Goal: Find specific fact: Find specific fact

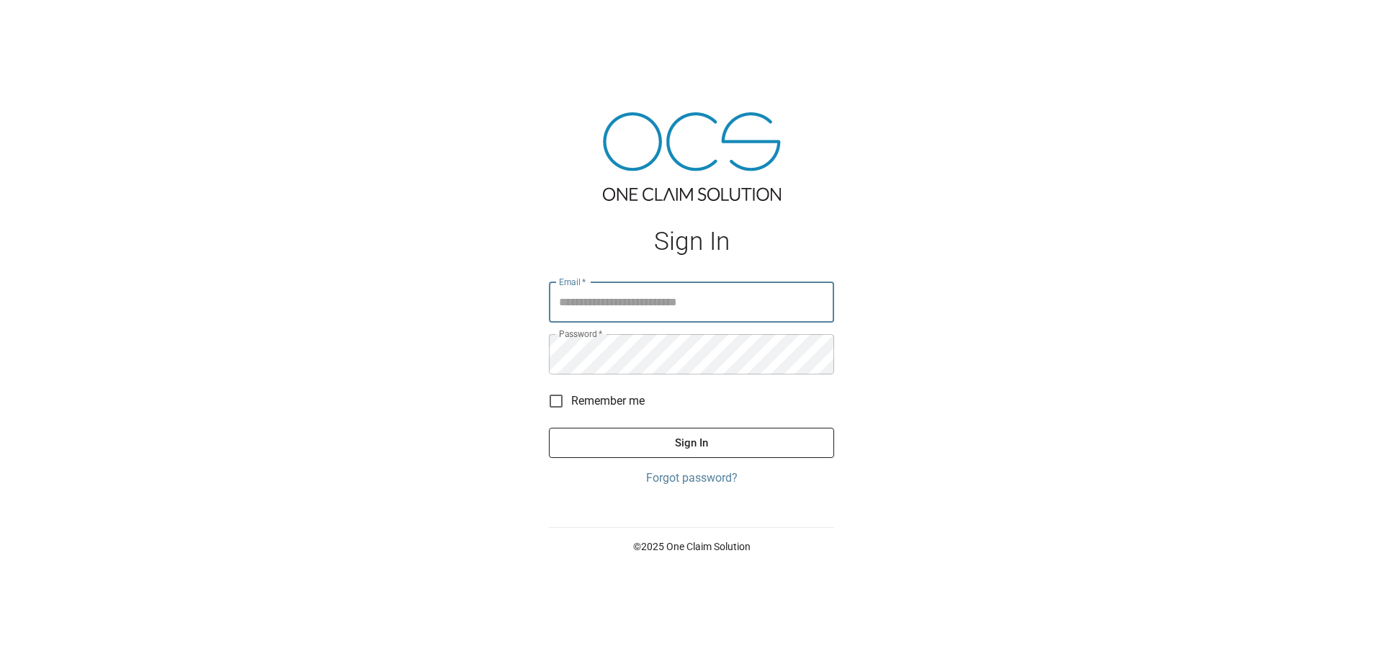
type input "**********"
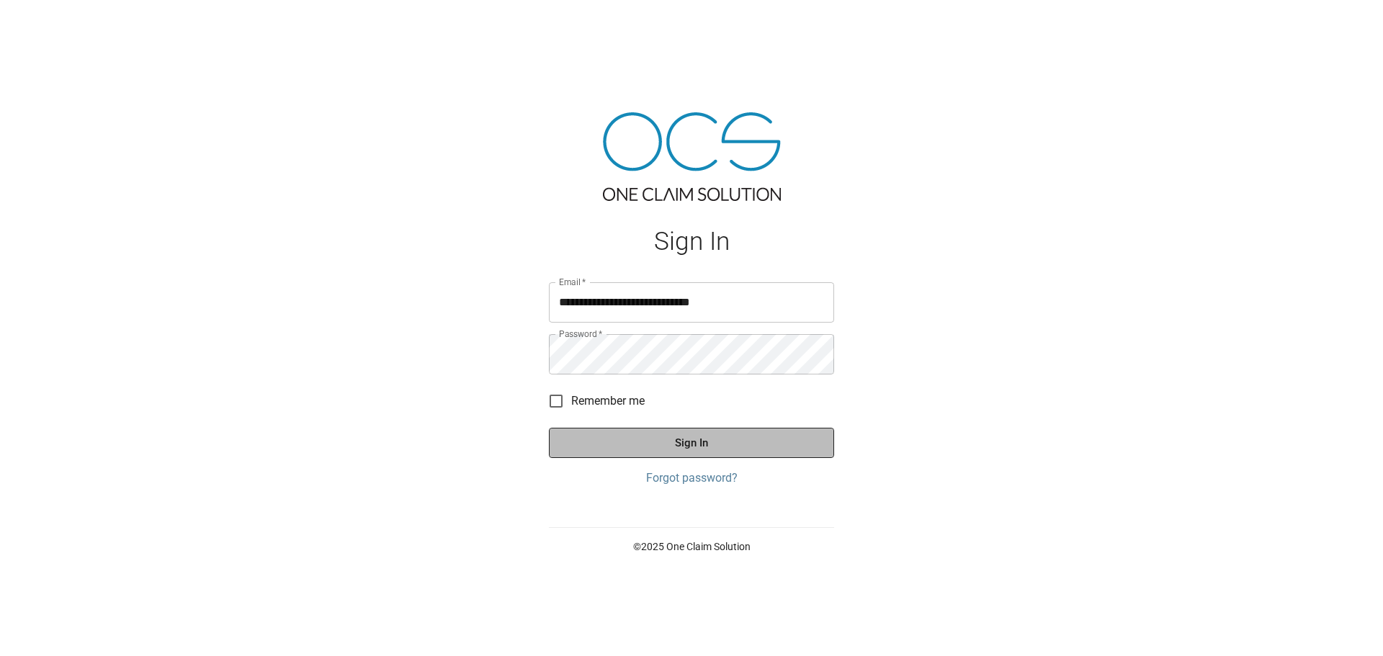
click at [711, 443] on button "Sign In" at bounding box center [691, 443] width 285 height 30
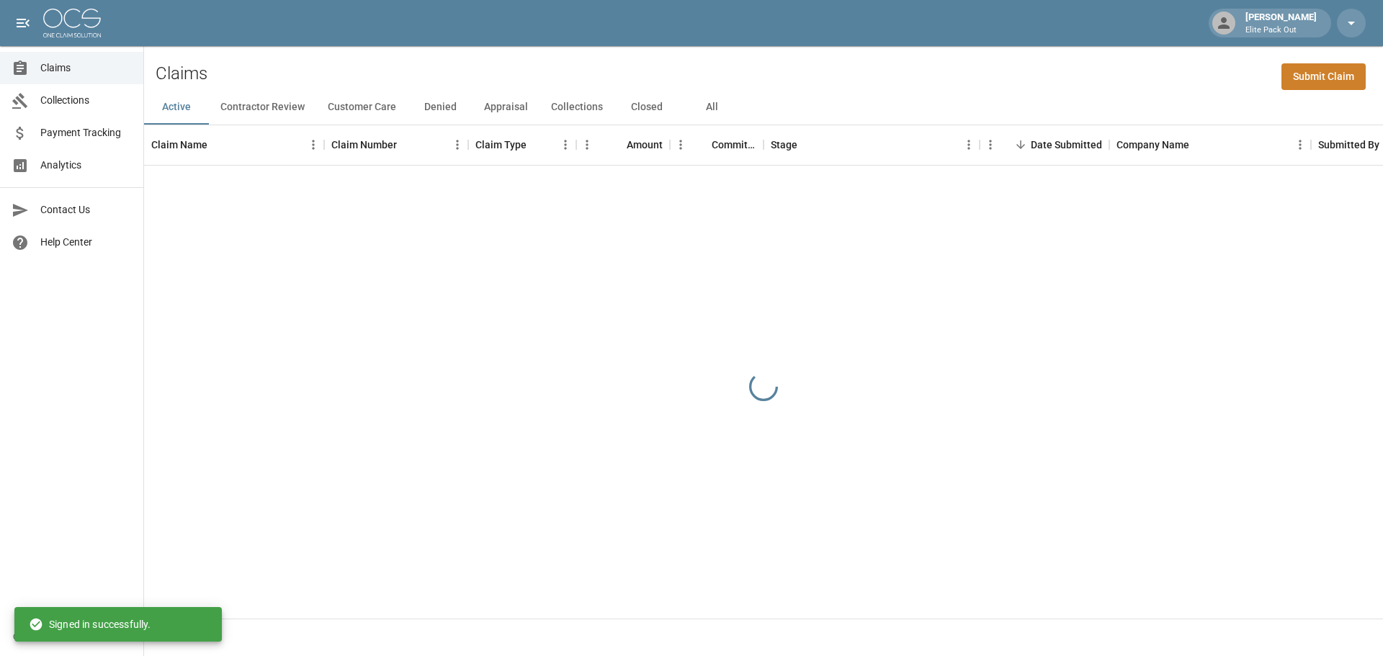
click at [323, 35] on div "[PERSON_NAME] Elite Pack Out" at bounding box center [691, 23] width 1383 height 46
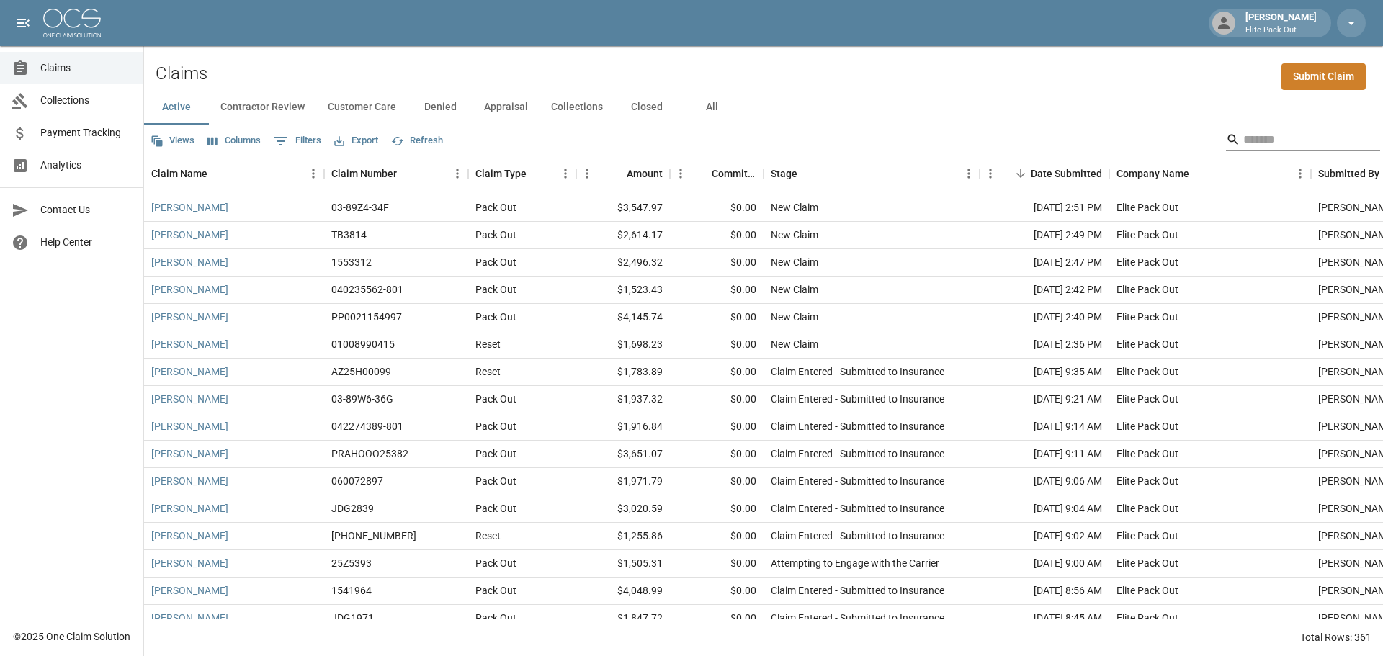
click at [1227, 140] on div "Search" at bounding box center [1303, 139] width 154 height 23
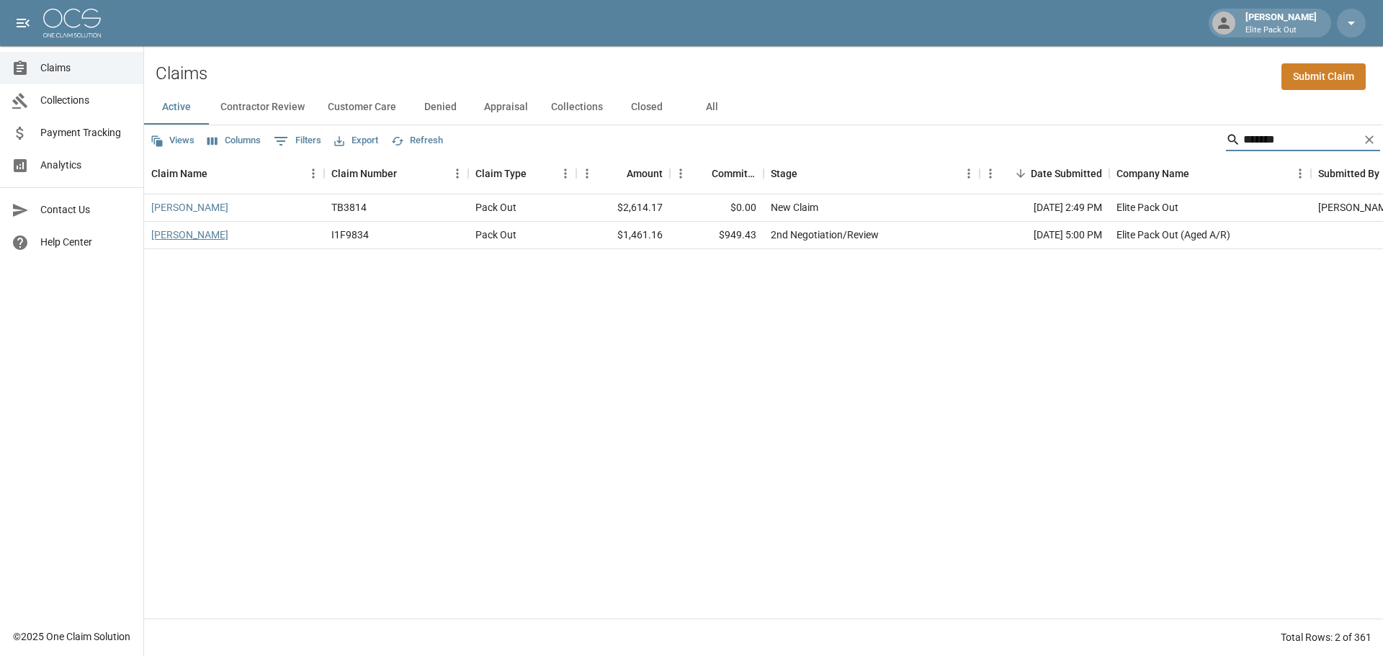
type input "******"
click at [217, 236] on link "[PERSON_NAME]" at bounding box center [189, 235] width 77 height 14
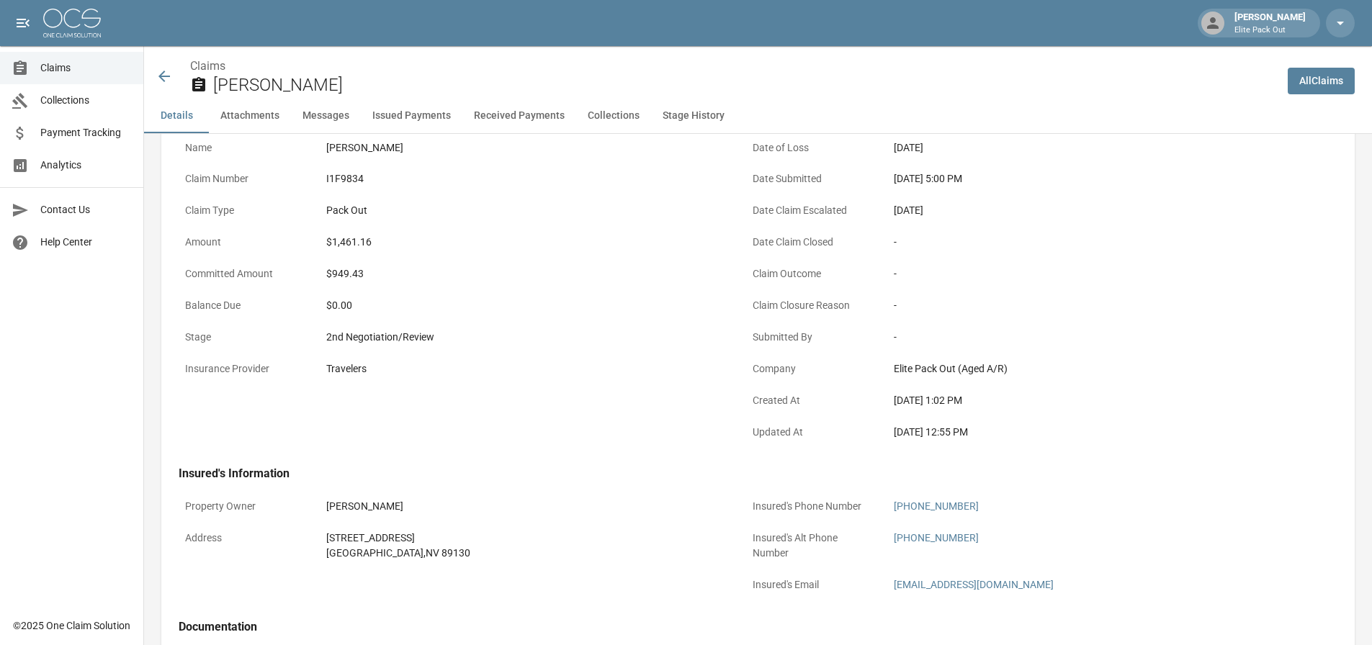
scroll to position [144, 0]
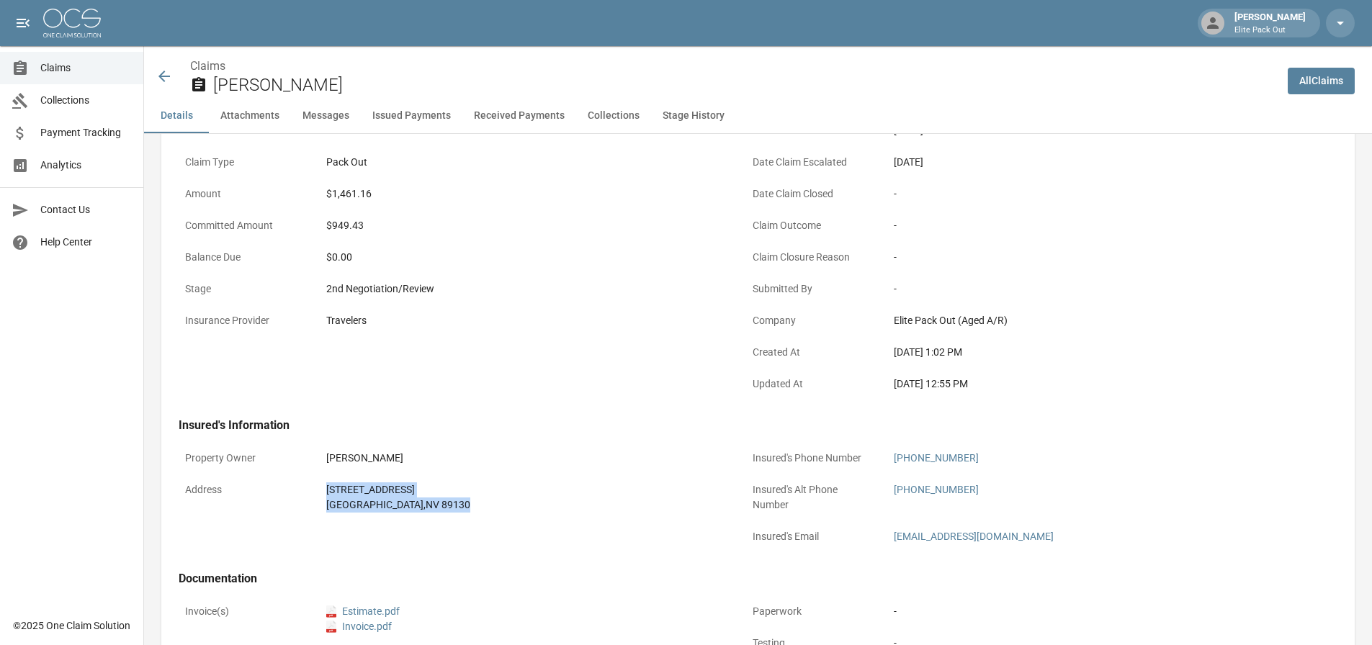
drag, startPoint x: 318, startPoint y: 483, endPoint x: 428, endPoint y: 516, distance: 114.6
click at [428, 516] on div "Address [STREET_ADDRESS]" at bounding box center [454, 497] width 550 height 43
copy div "[STREET_ADDRESS]"
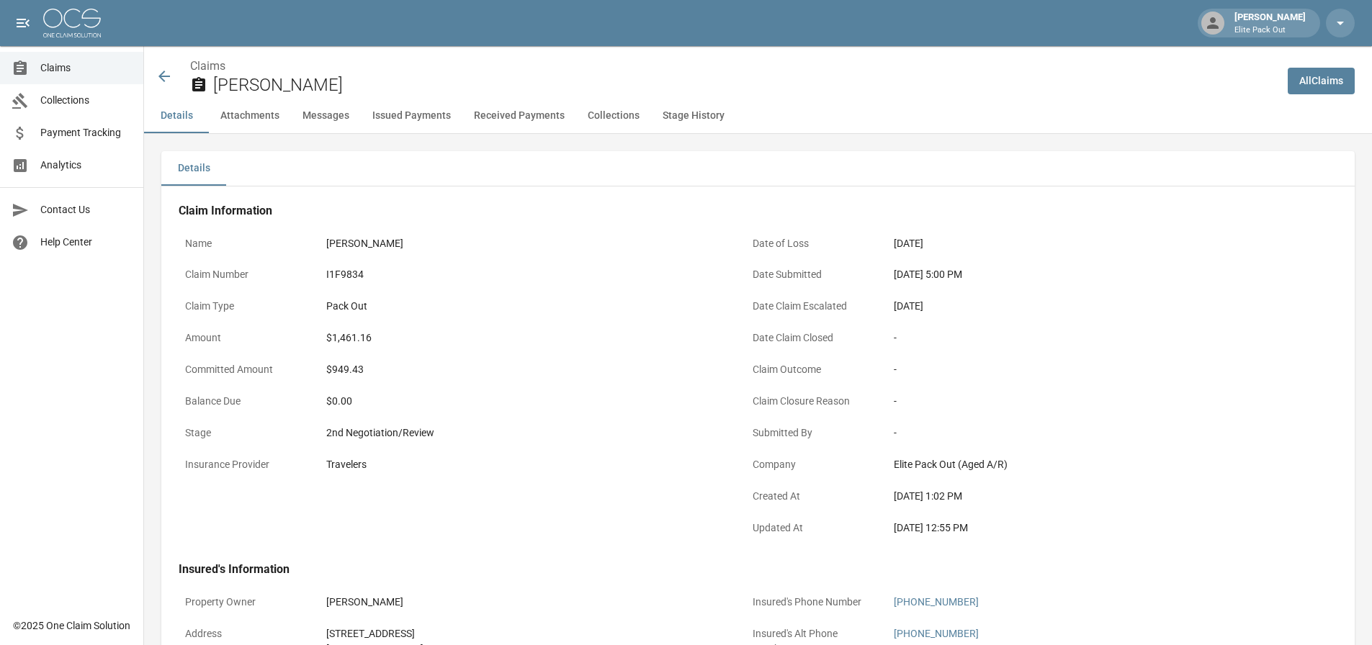
click at [333, 278] on div "I1F9834" at bounding box center [524, 274] width 396 height 15
copy div "I1F9834"
click at [167, 68] on icon at bounding box center [164, 76] width 17 height 17
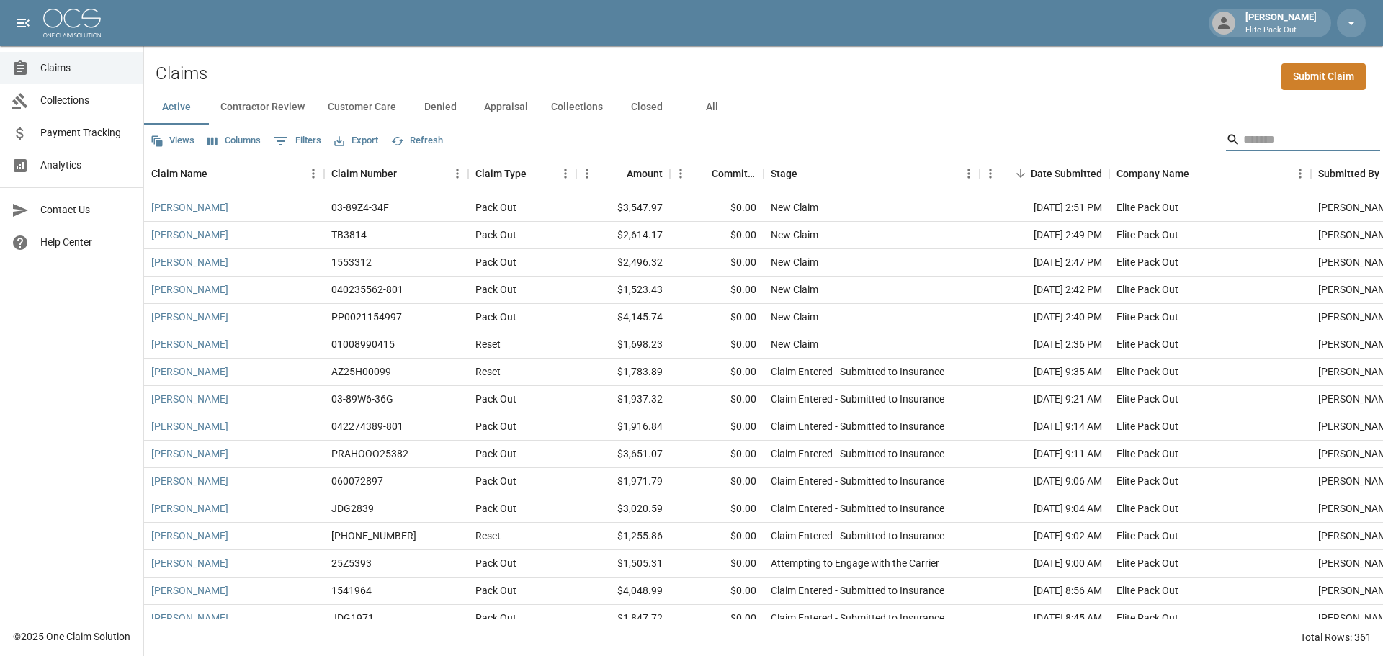
click at [1244, 143] on input "Search" at bounding box center [1300, 139] width 115 height 23
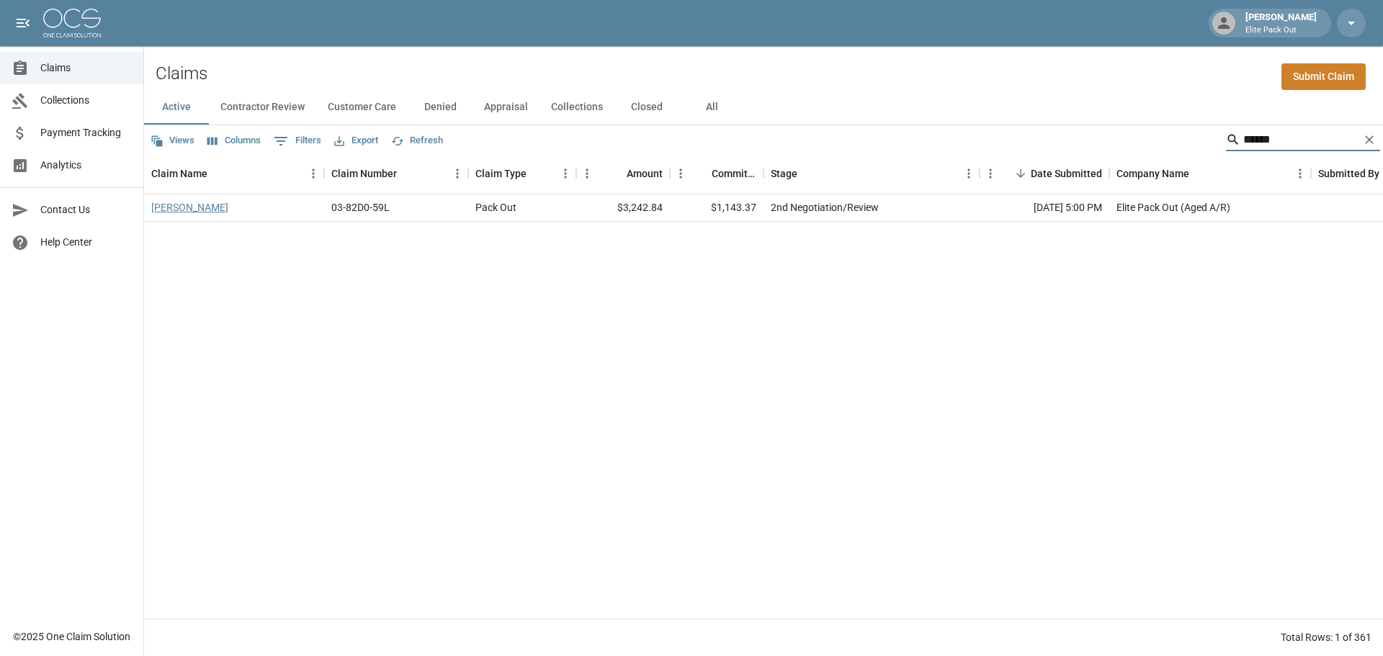
type input "******"
click at [166, 202] on link "[PERSON_NAME]" at bounding box center [189, 207] width 77 height 14
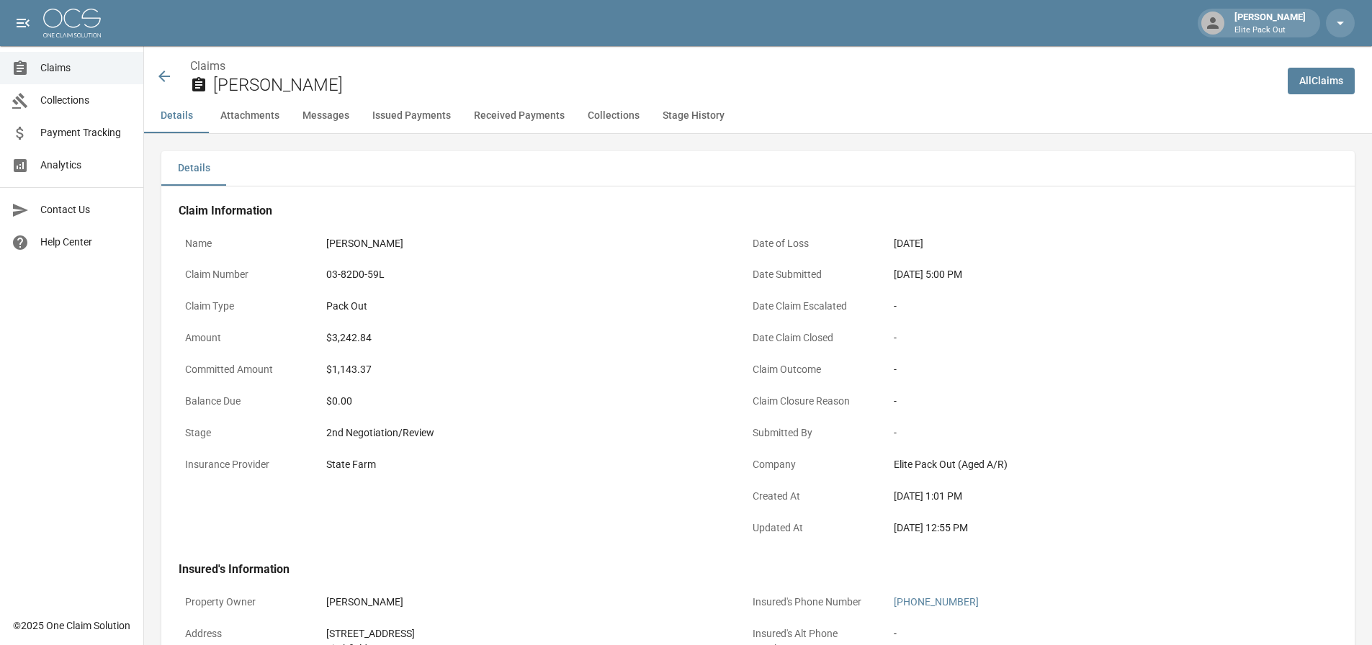
scroll to position [144, 0]
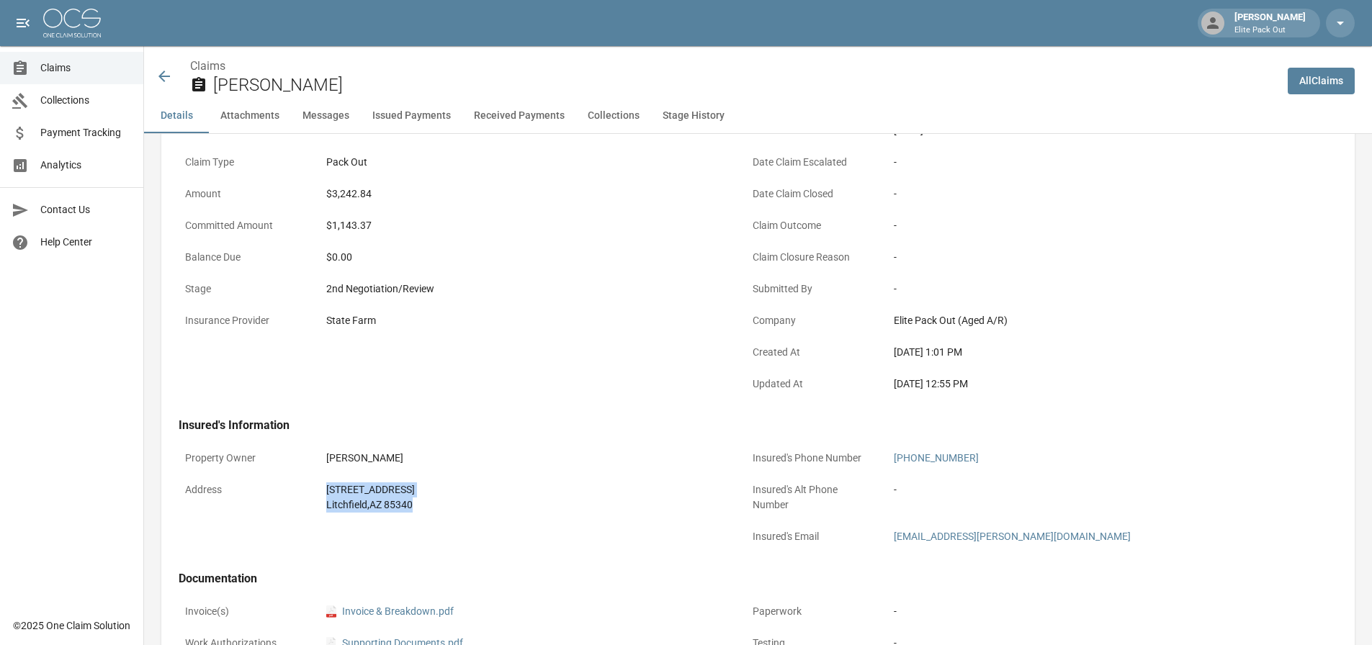
drag, startPoint x: 328, startPoint y: 489, endPoint x: 411, endPoint y: 507, distance: 85.5
click at [416, 507] on div "[STREET_ADDRESS]" at bounding box center [524, 498] width 396 height 30
copy div "[STREET_ADDRESS]"
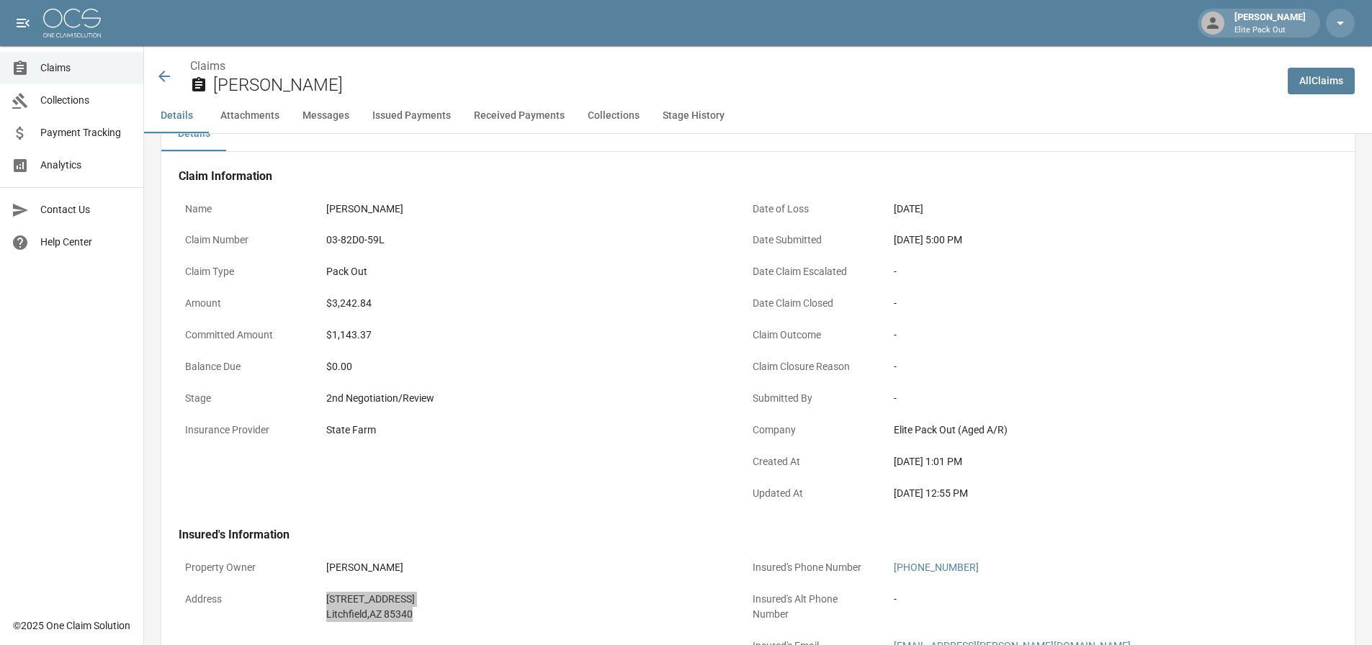
scroll to position [0, 0]
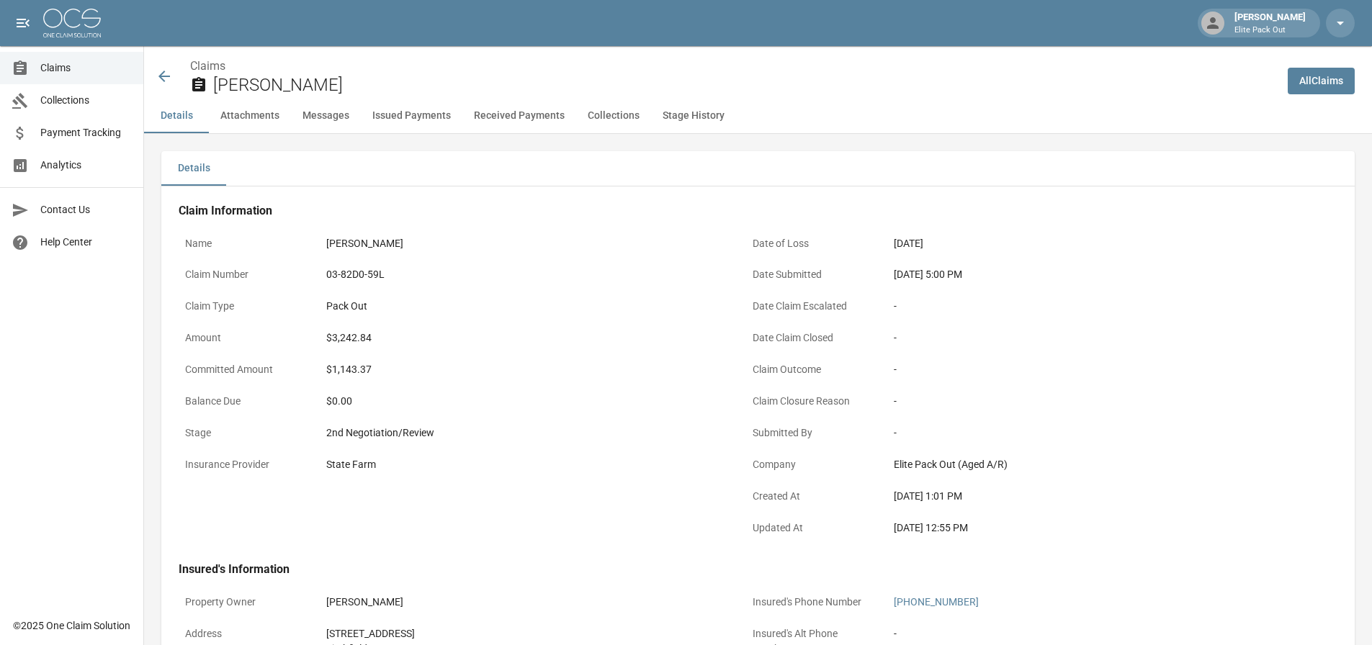
click at [362, 277] on div "03-82D0-59L" at bounding box center [524, 274] width 396 height 15
copy div "03-82D0-59L"
